Goal: Task Accomplishment & Management: Use online tool/utility

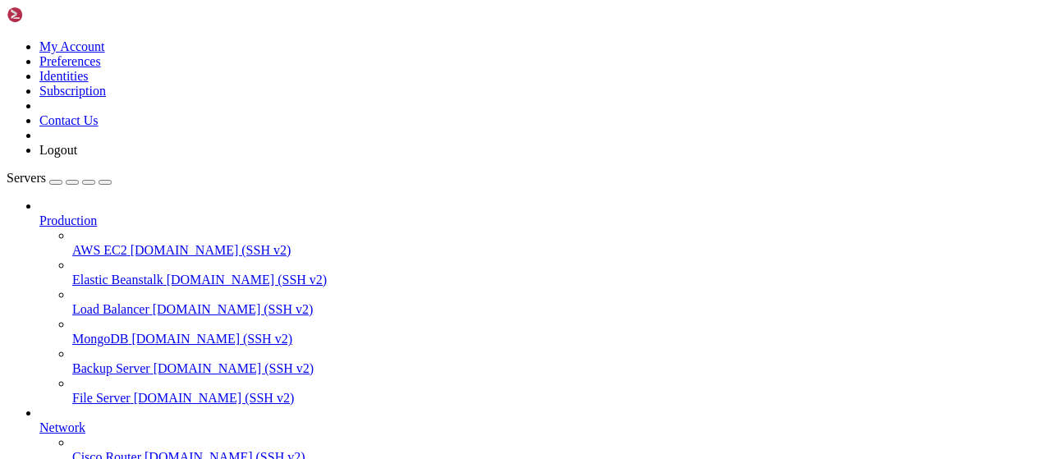
scroll to position [333, 0]
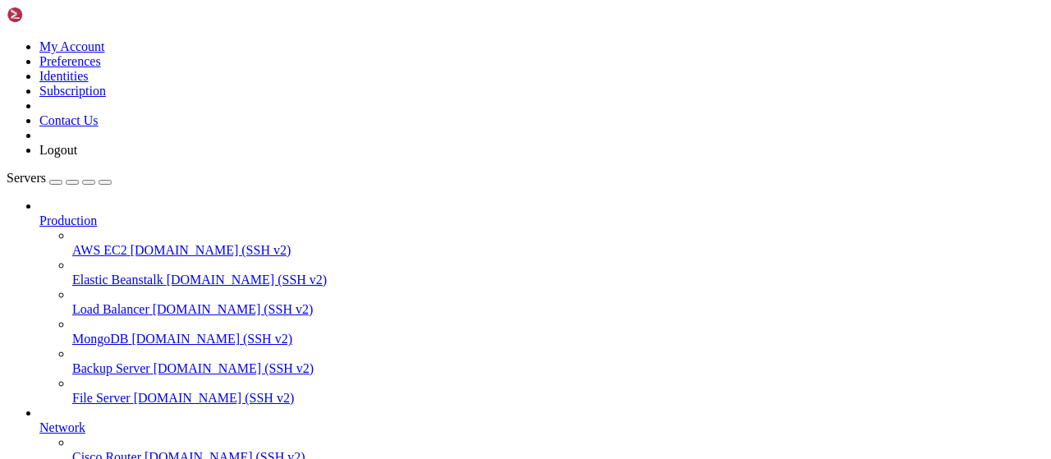
scroll to position [427, 0]
type input "/root/bot-bypass"
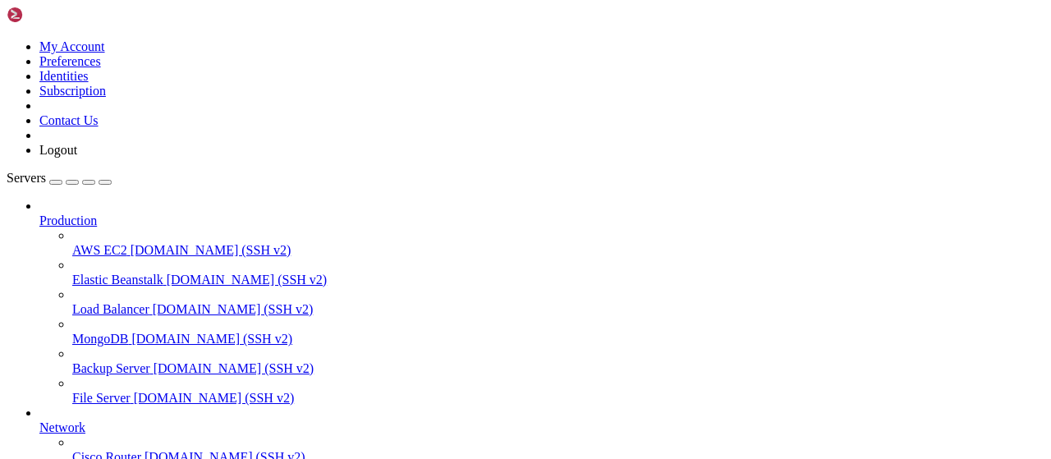
drag, startPoint x: 615, startPoint y: 307, endPoint x: 236, endPoint y: 110, distance: 427.4
type textarea "async def log_bypass(user_id, username, display_name, url, all_responses, time_…"
